Goal: Use online tool/utility

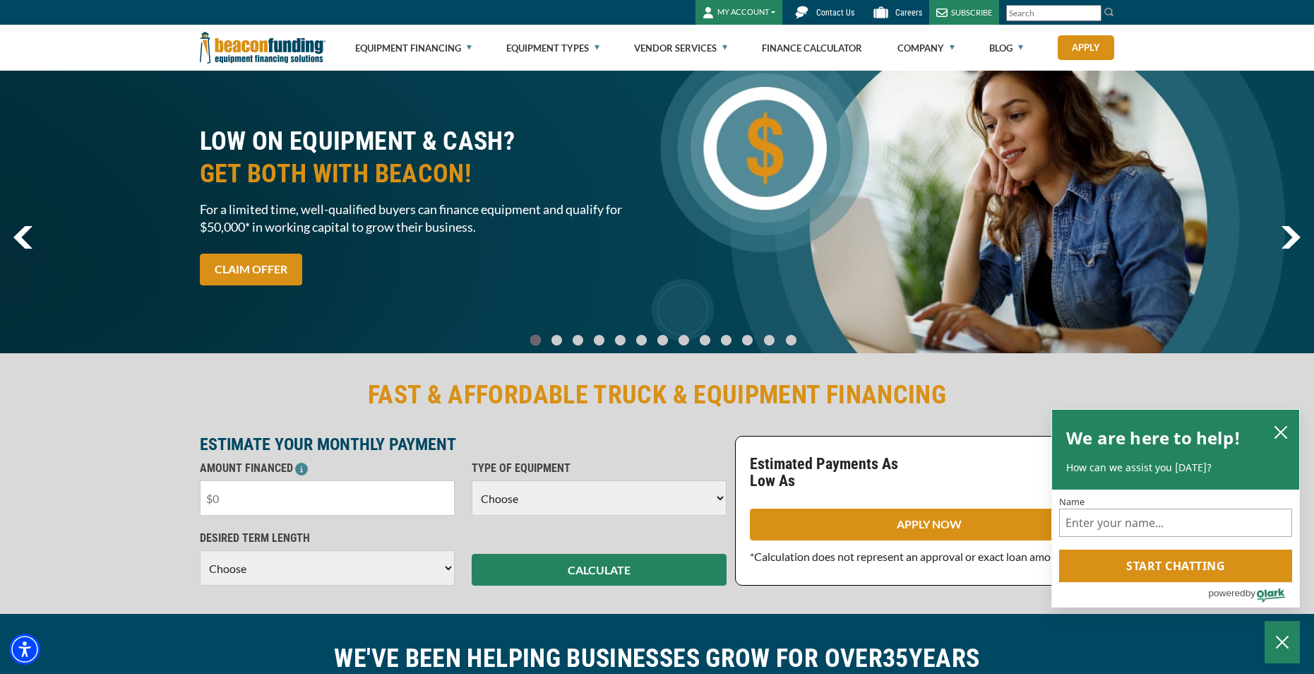
click at [363, 492] on input "text" at bounding box center [327, 497] width 255 height 35
type input "$45,000"
click at [325, 575] on select "Choose 36 Months 48 Months 60 Months" at bounding box center [327, 567] width 255 height 35
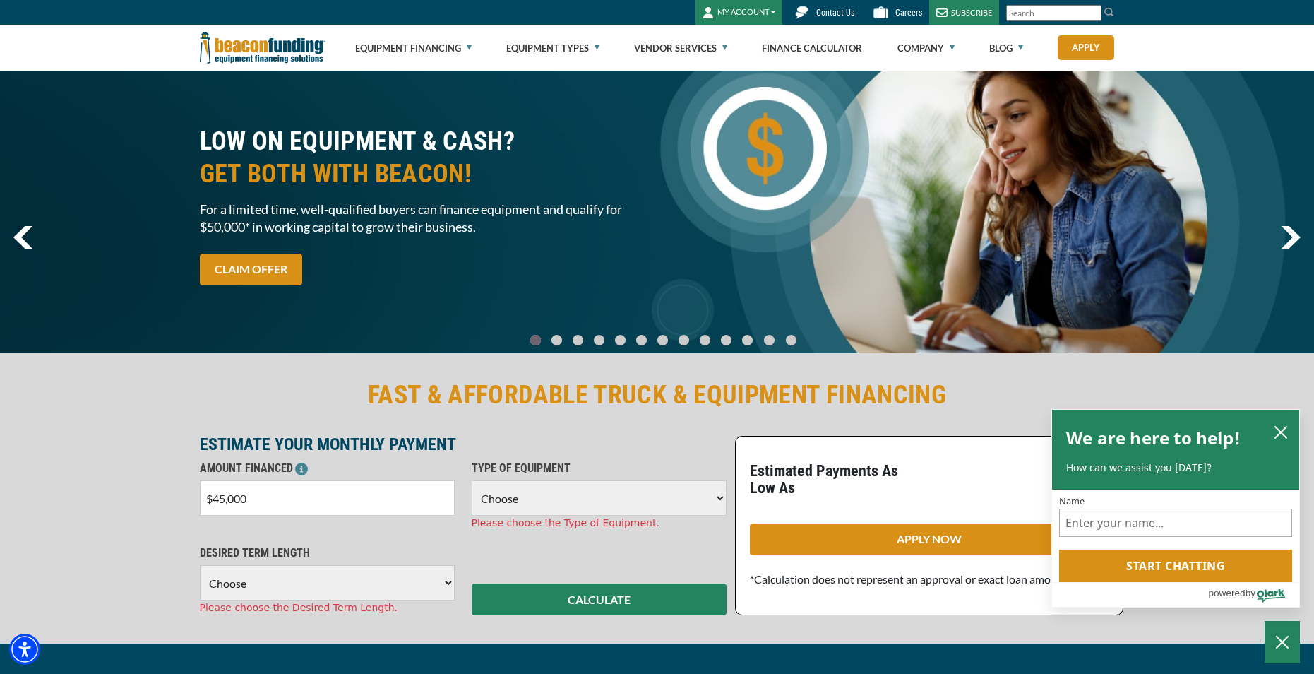
select select "60"
click at [200, 565] on select "Choose 36 Months 48 Months 60 Months" at bounding box center [327, 582] width 255 height 35
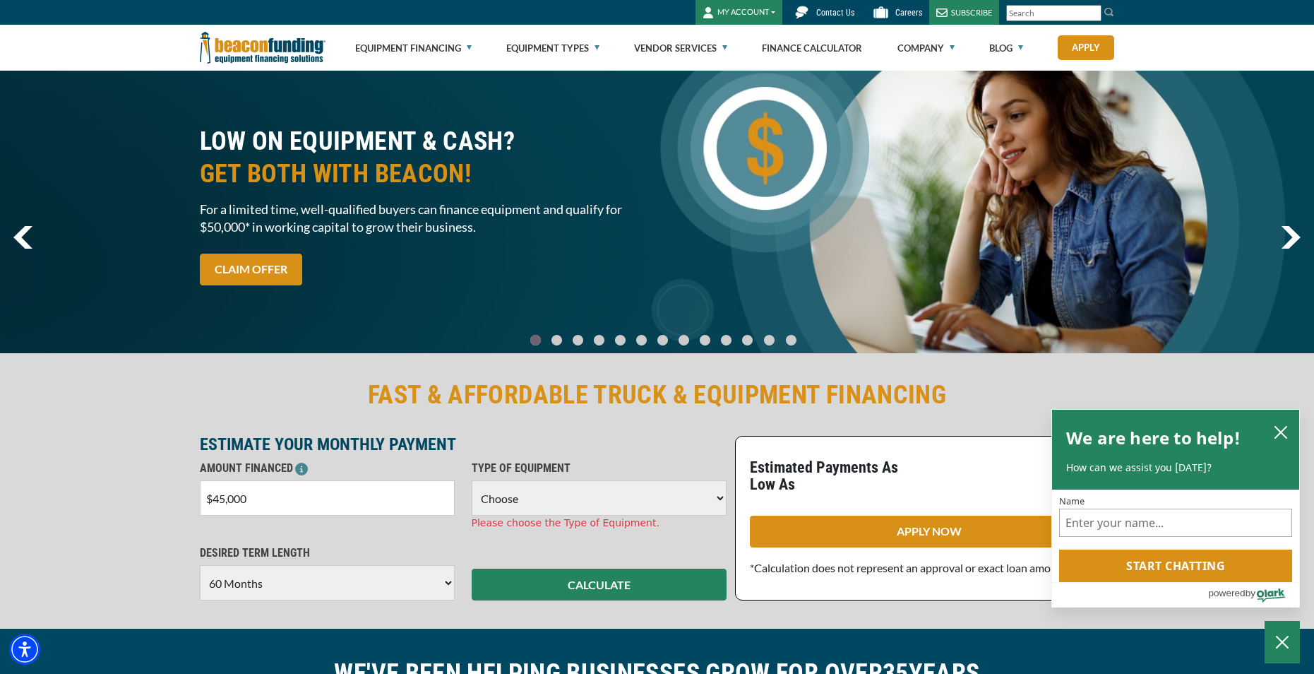
click at [515, 496] on select "Choose Backhoe Boom/Bucket Truck Chipper Commercial Mower Crane DTG/DTF Printin…" at bounding box center [599, 497] width 255 height 35
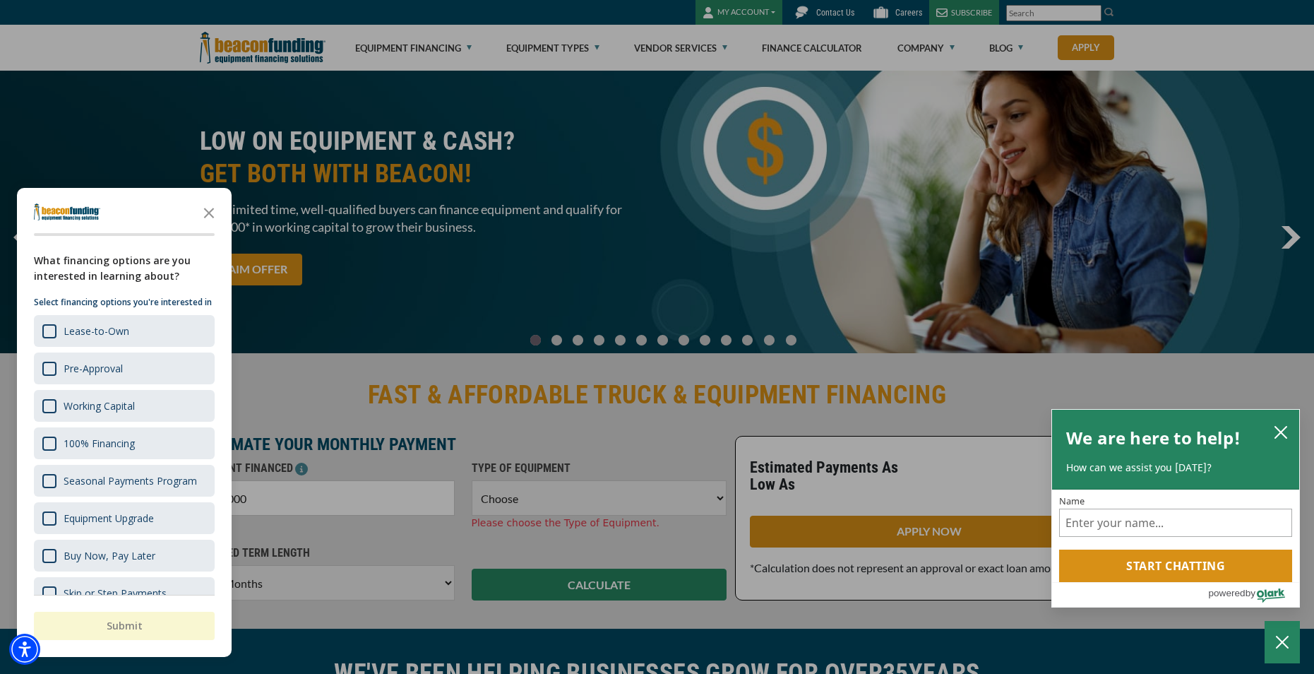
select select "1"
click at [472, 480] on select "Choose Backhoe Boom/Bucket Truck Chipper Commercial Mower Crane DTG/DTF Printin…" at bounding box center [599, 497] width 255 height 35
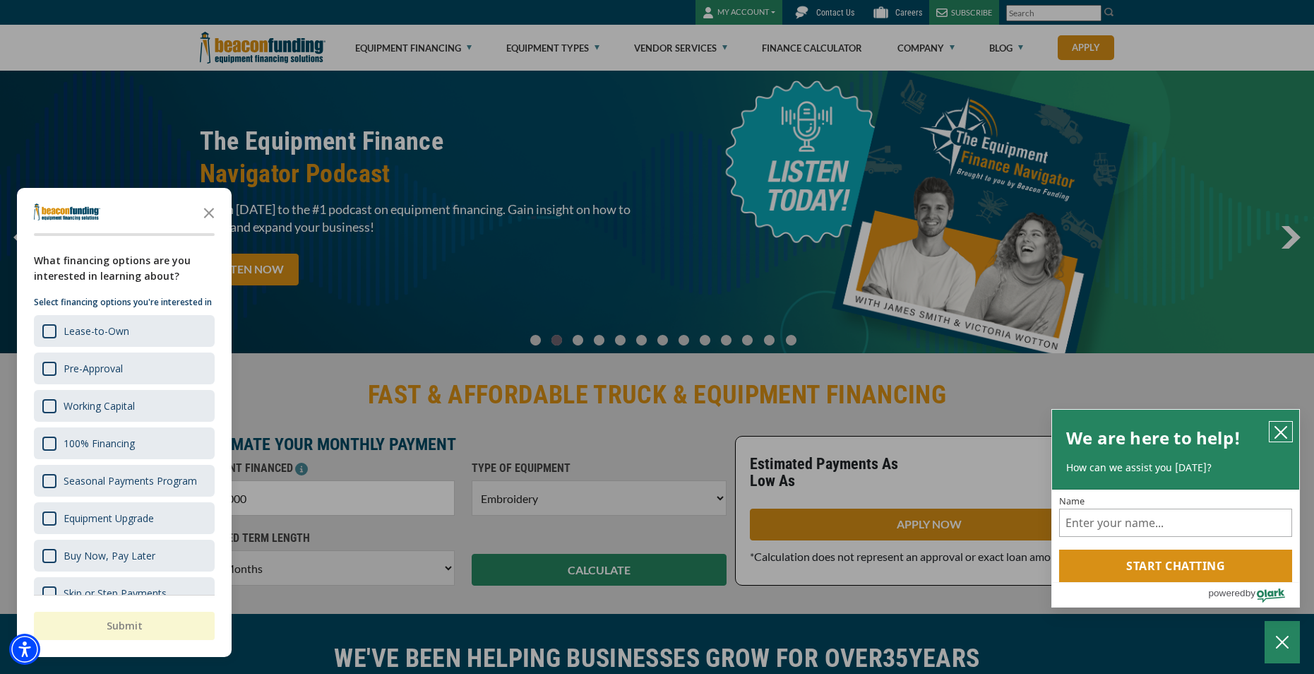
click at [1274, 432] on icon "close chatbox" at bounding box center [1281, 432] width 14 height 14
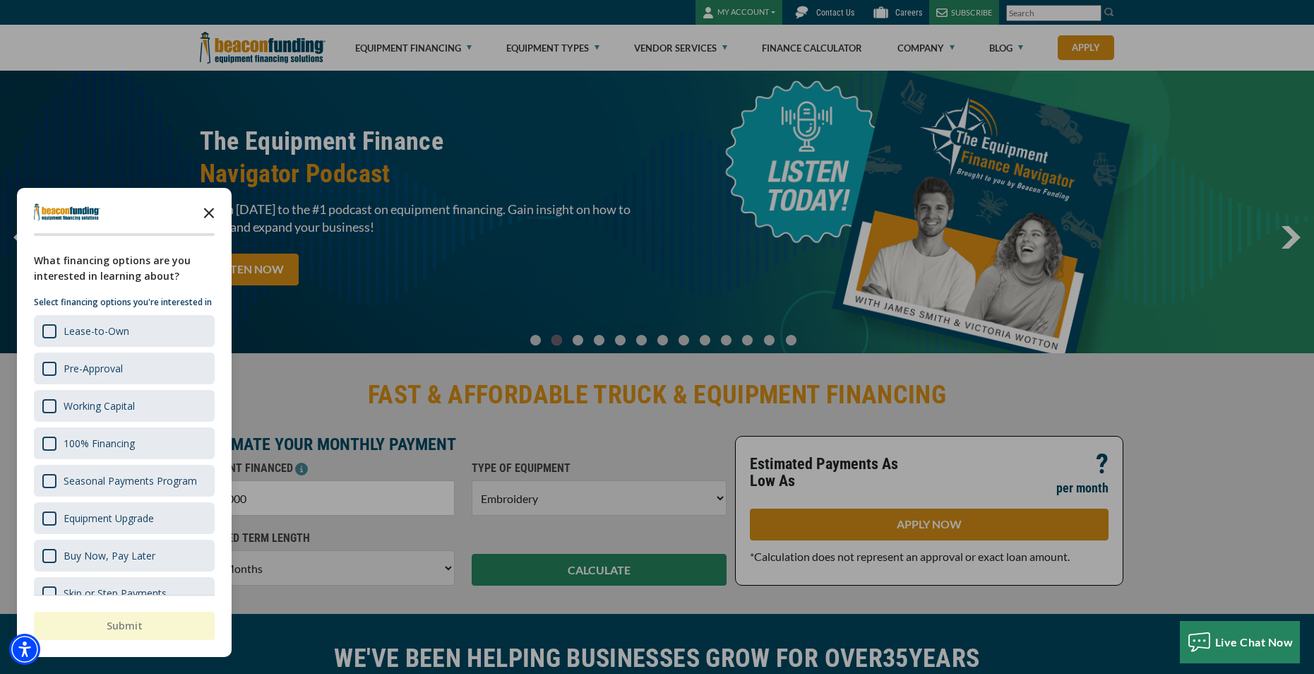
click at [210, 208] on icon "Close the survey" at bounding box center [209, 212] width 28 height 28
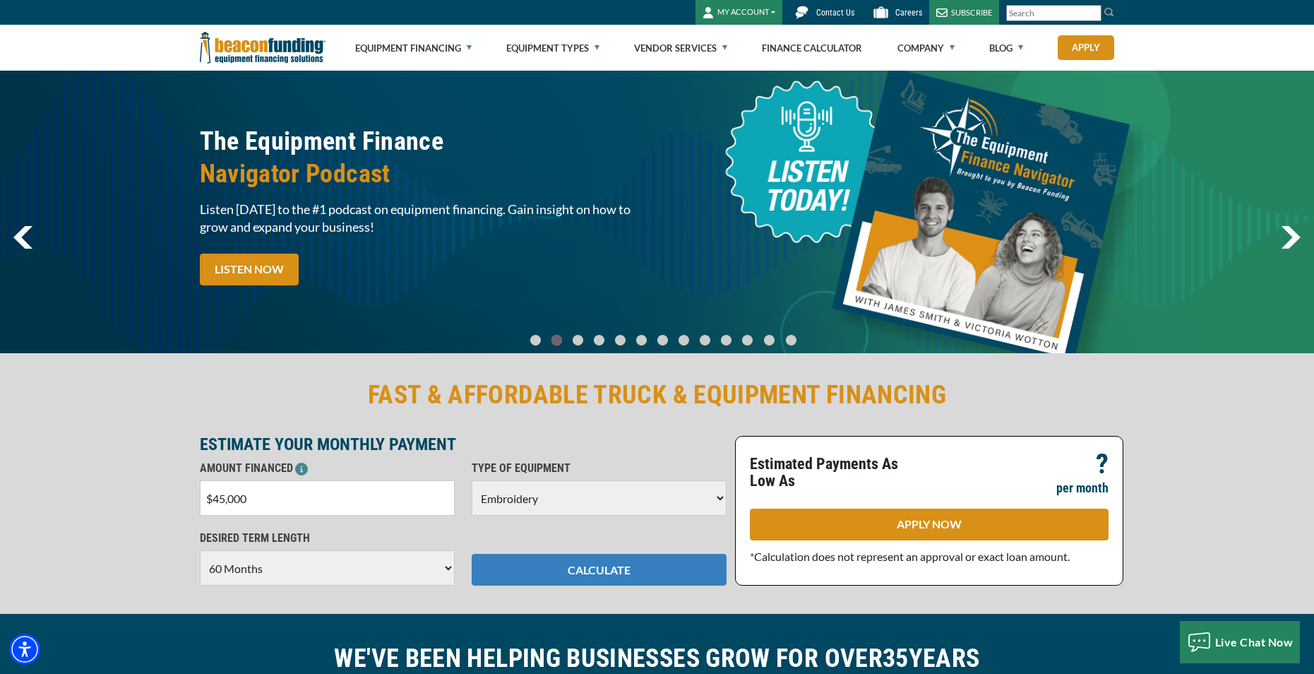
click at [568, 563] on button "CALCULATE" at bounding box center [599, 570] width 255 height 32
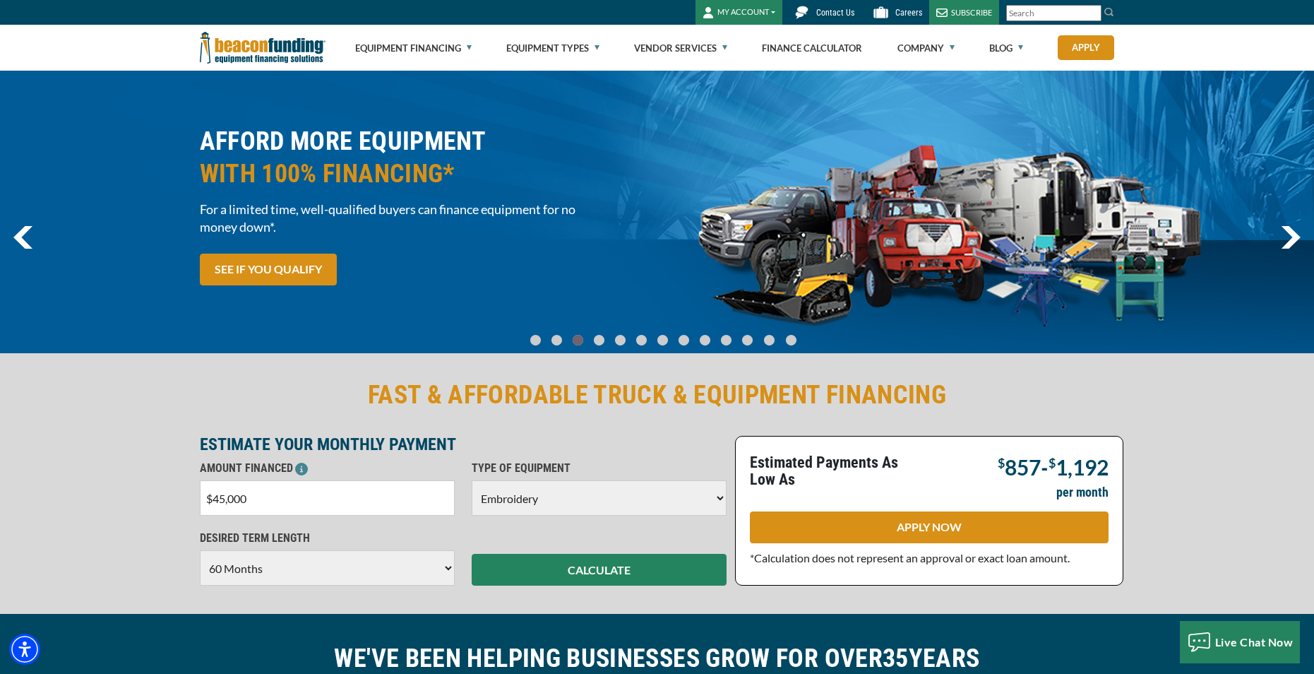
click at [767, 256] on div "AFFORD MORE EQUIPMENT WITH 100% FINANCING* For a limited time, well-qualified b…" at bounding box center [657, 212] width 932 height 174
